Goal: Task Accomplishment & Management: Use online tool/utility

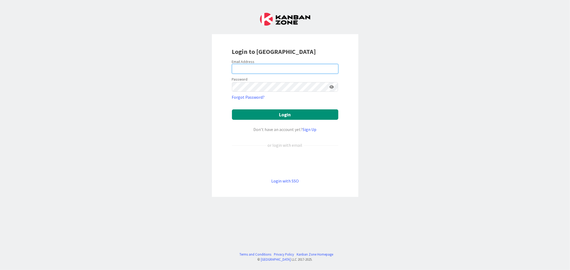
click at [268, 67] on input "email" at bounding box center [285, 69] width 106 height 10
click at [270, 66] on input "email" at bounding box center [285, 69] width 106 height 10
paste input "[EMAIL_ADDRESS][PERSON_NAME][DOMAIN_NAME]"
type input "[EMAIL_ADDRESS][PERSON_NAME][DOMAIN_NAME]"
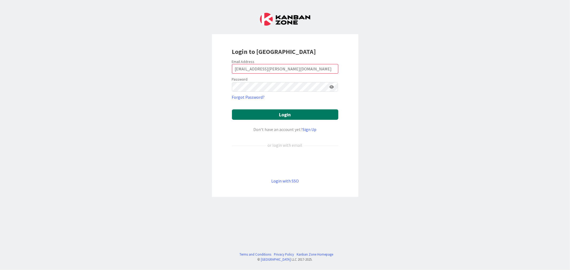
click at [303, 115] on button "Login" at bounding box center [285, 115] width 106 height 10
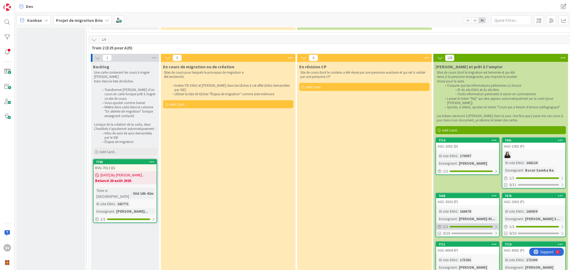
scroll to position [475, 0]
